Goal: Transaction & Acquisition: Purchase product/service

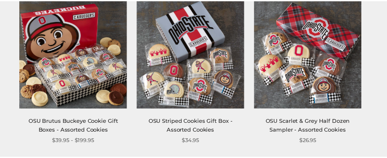
scroll to position [168, 0]
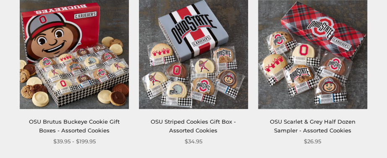
click at [71, 73] on img at bounding box center [74, 54] width 109 height 109
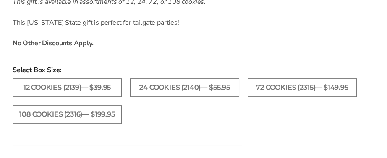
scroll to position [797, 0]
